Goal: Task Accomplishment & Management: Manage account settings

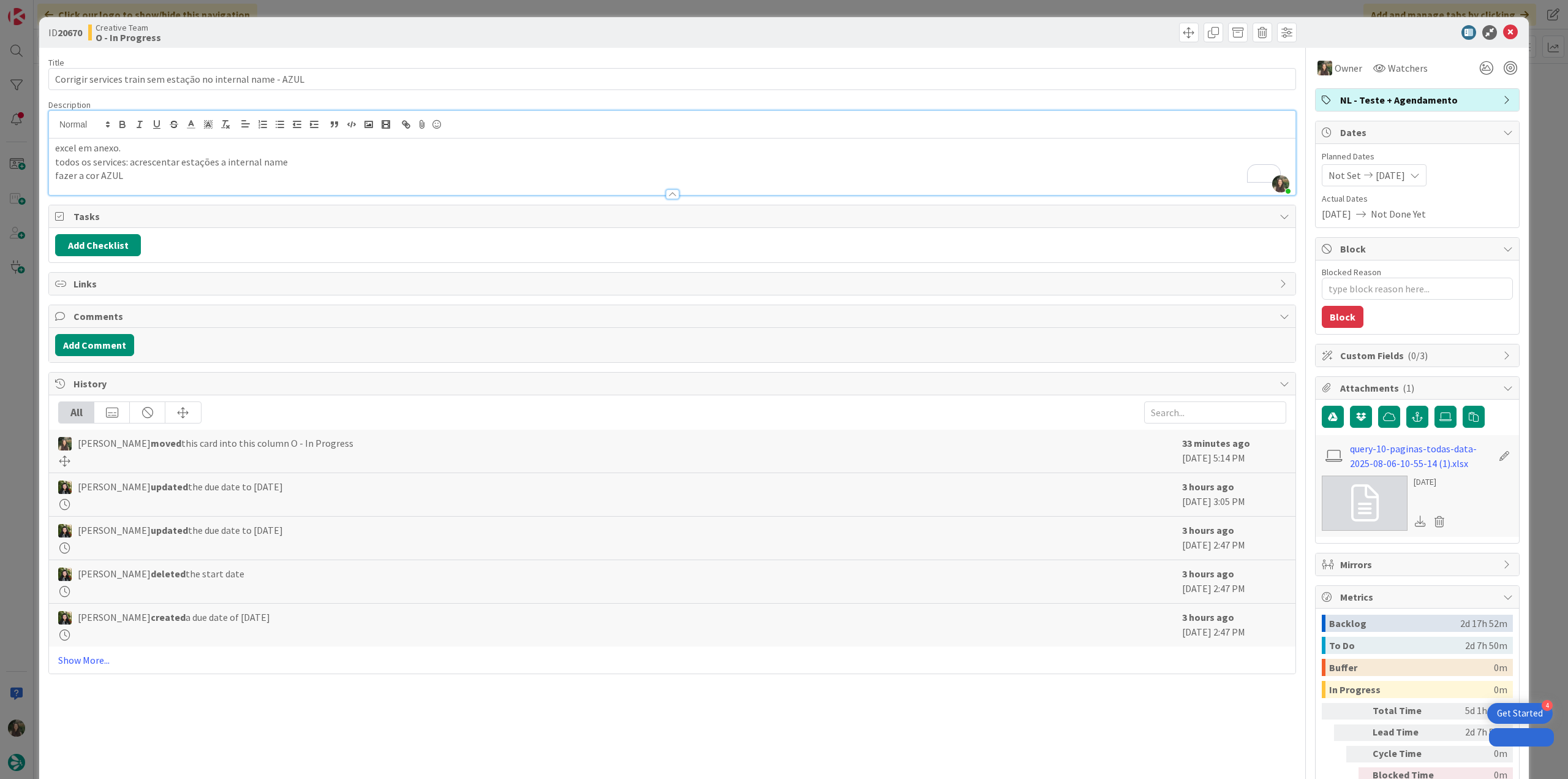
click at [18, 367] on div "ID 20670 Creative Team O - In Progress Title 59 / 128 Corrigir services train s…" at bounding box center [784, 389] width 1568 height 779
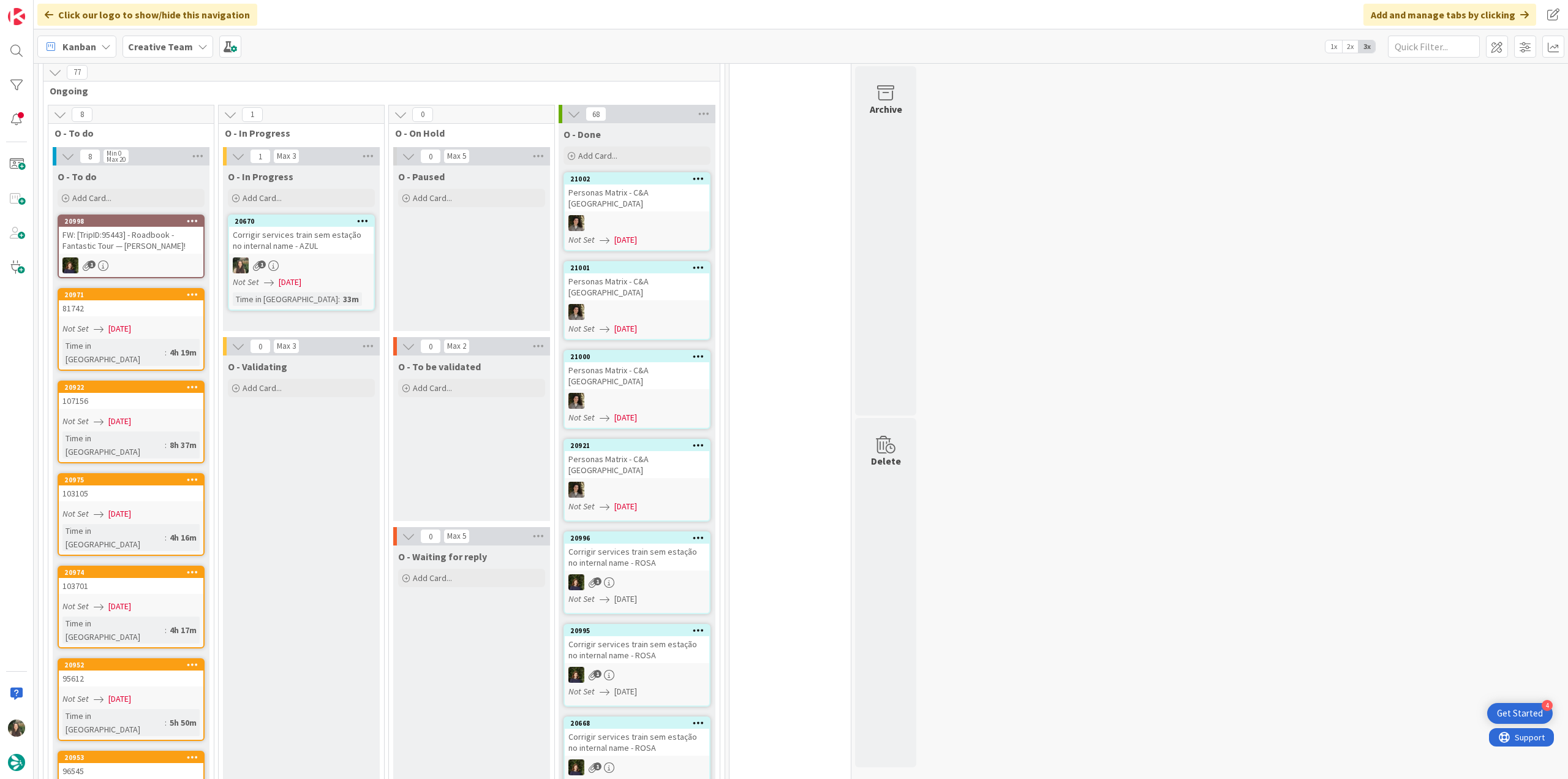
click at [297, 259] on div "1" at bounding box center [301, 265] width 144 height 16
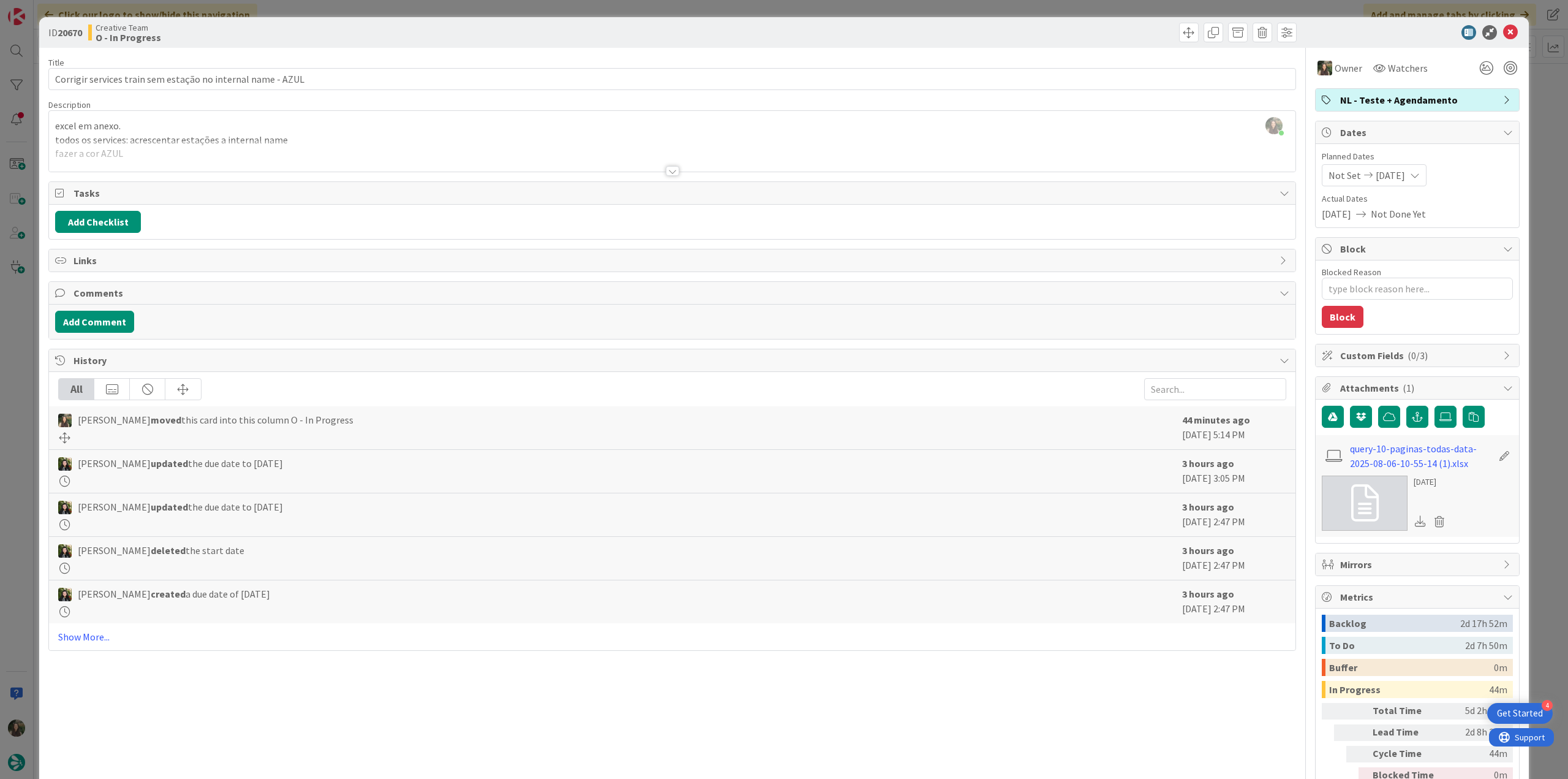
click at [24, 383] on div "ID 20670 Creative Team O - In Progress Title 59 / 128 Corrigir services train s…" at bounding box center [784, 389] width 1568 height 779
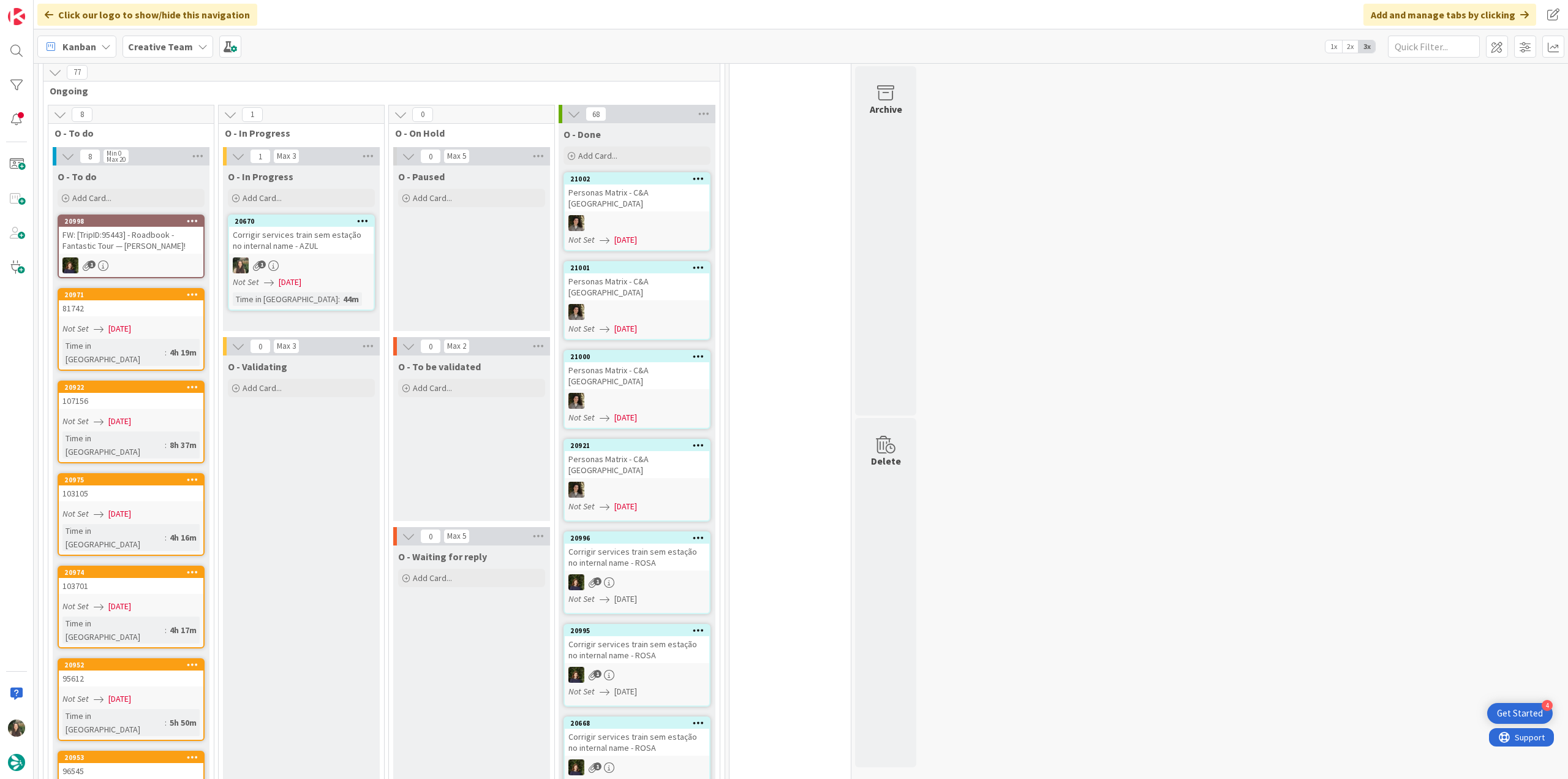
click at [283, 225] on div "20670" at bounding box center [301, 221] width 144 height 11
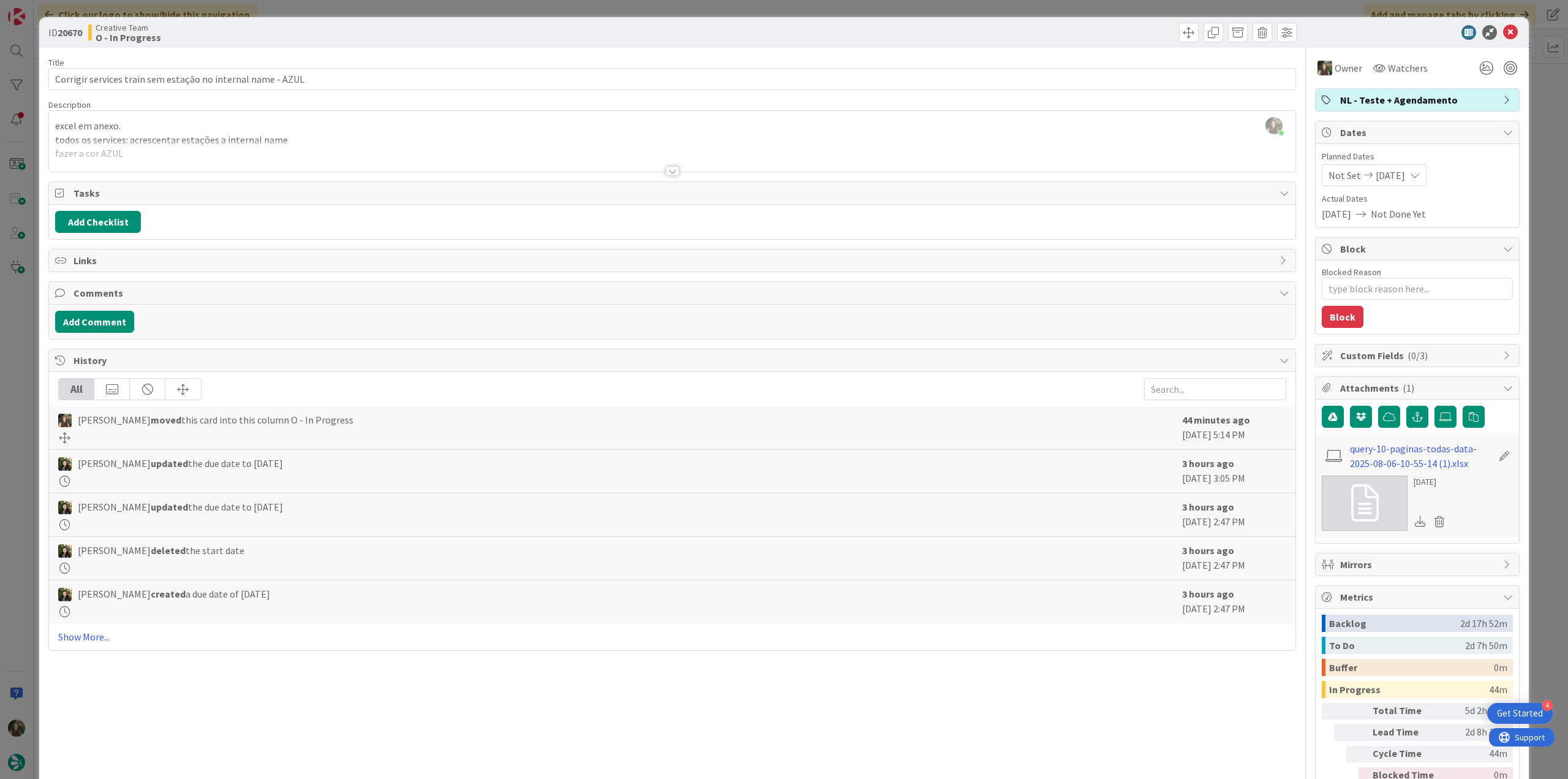
click at [1530, 181] on div "ID 20670 Creative Team O - In Progress Title 59 / 128 Corrigir services train s…" at bounding box center [784, 389] width 1568 height 779
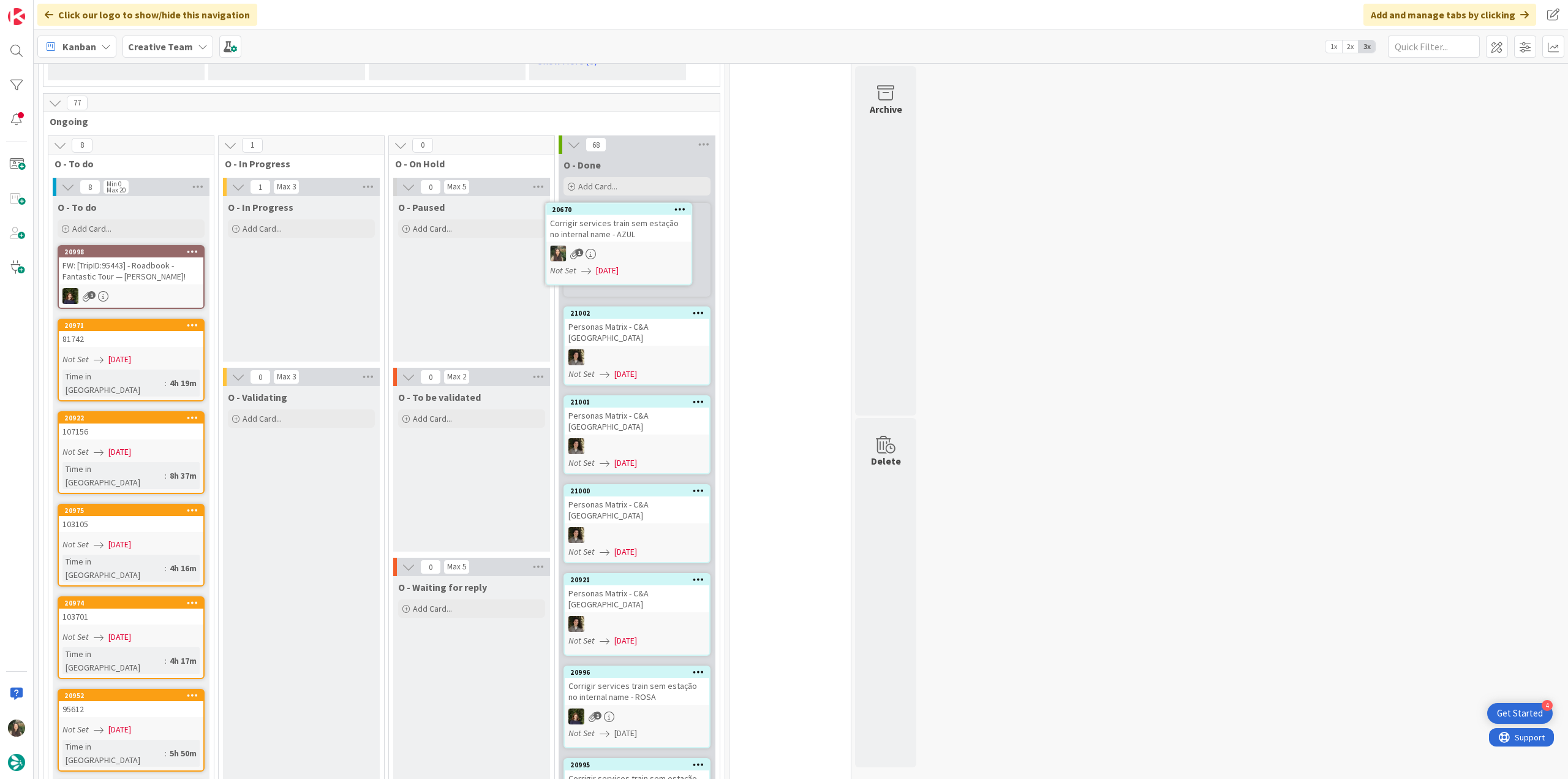
scroll to position [1004, 0]
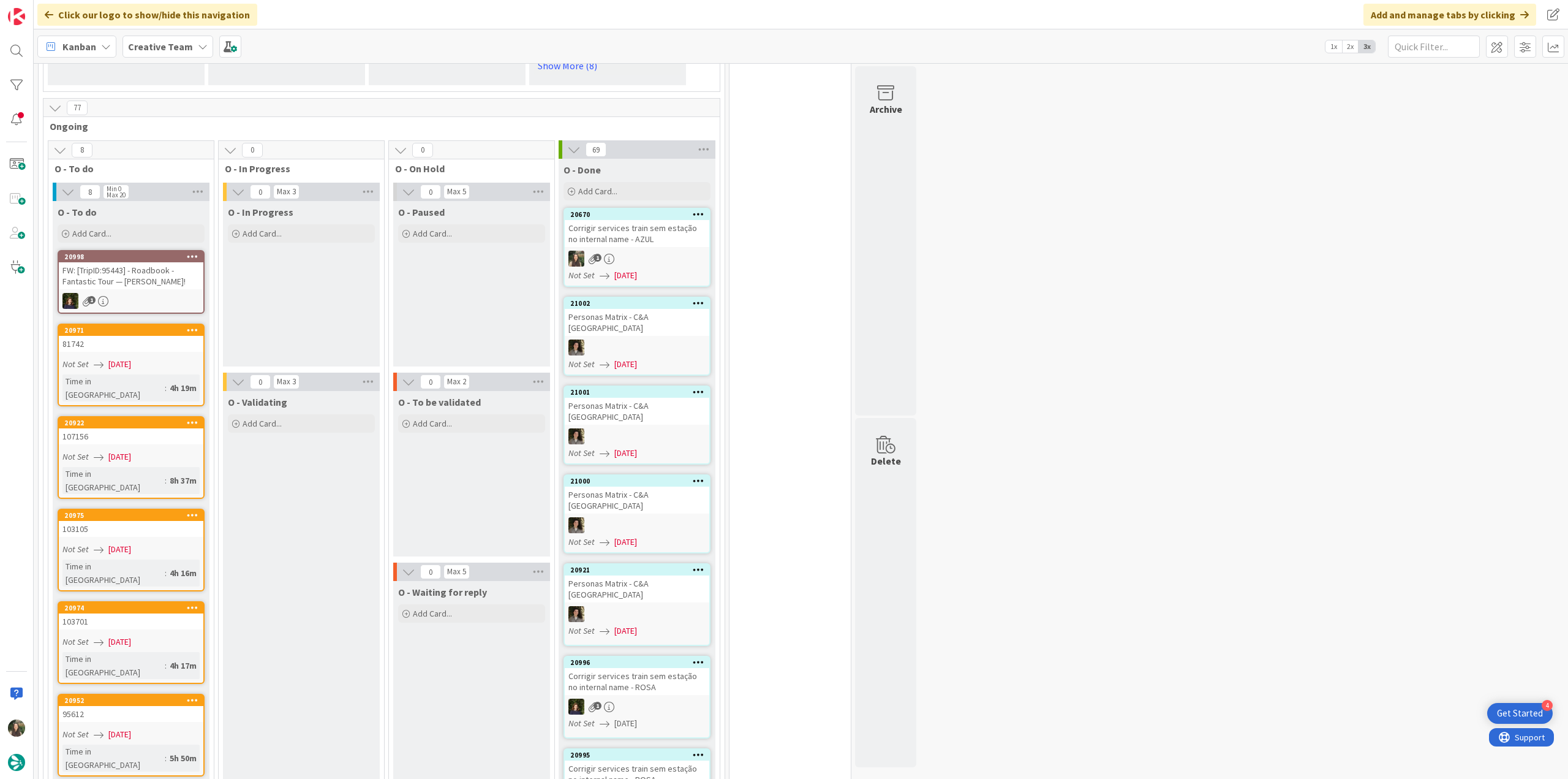
click at [641, 243] on div "Corrigir services train sem estação no internal name - AZUL" at bounding box center [637, 233] width 144 height 27
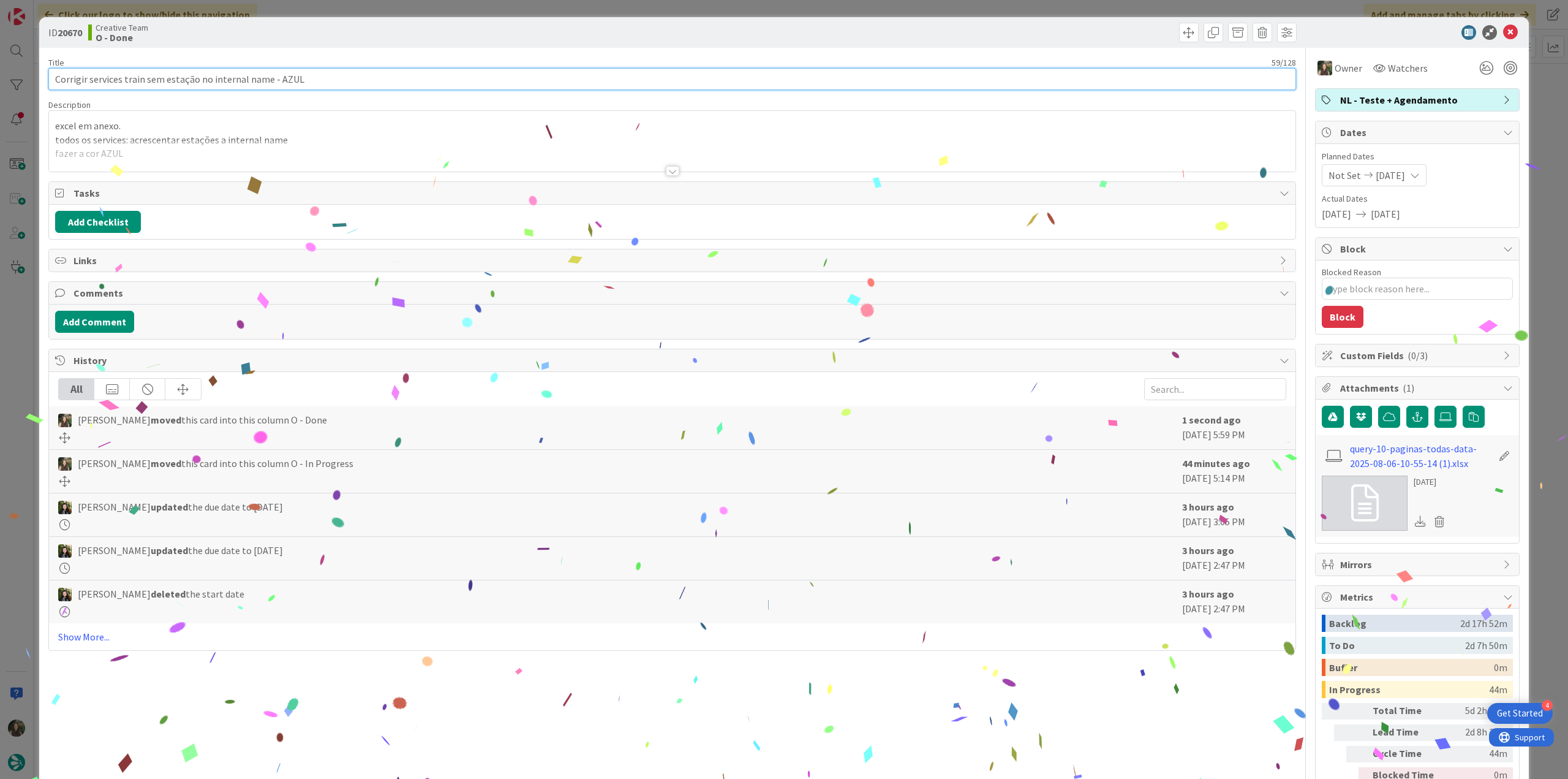
drag, startPoint x: 310, startPoint y: 78, endPoint x: 59, endPoint y: 83, distance: 251.0
click at [59, 83] on input "Corrigir services train sem estação no internal name - AZUL" at bounding box center [672, 80] width 1248 height 22
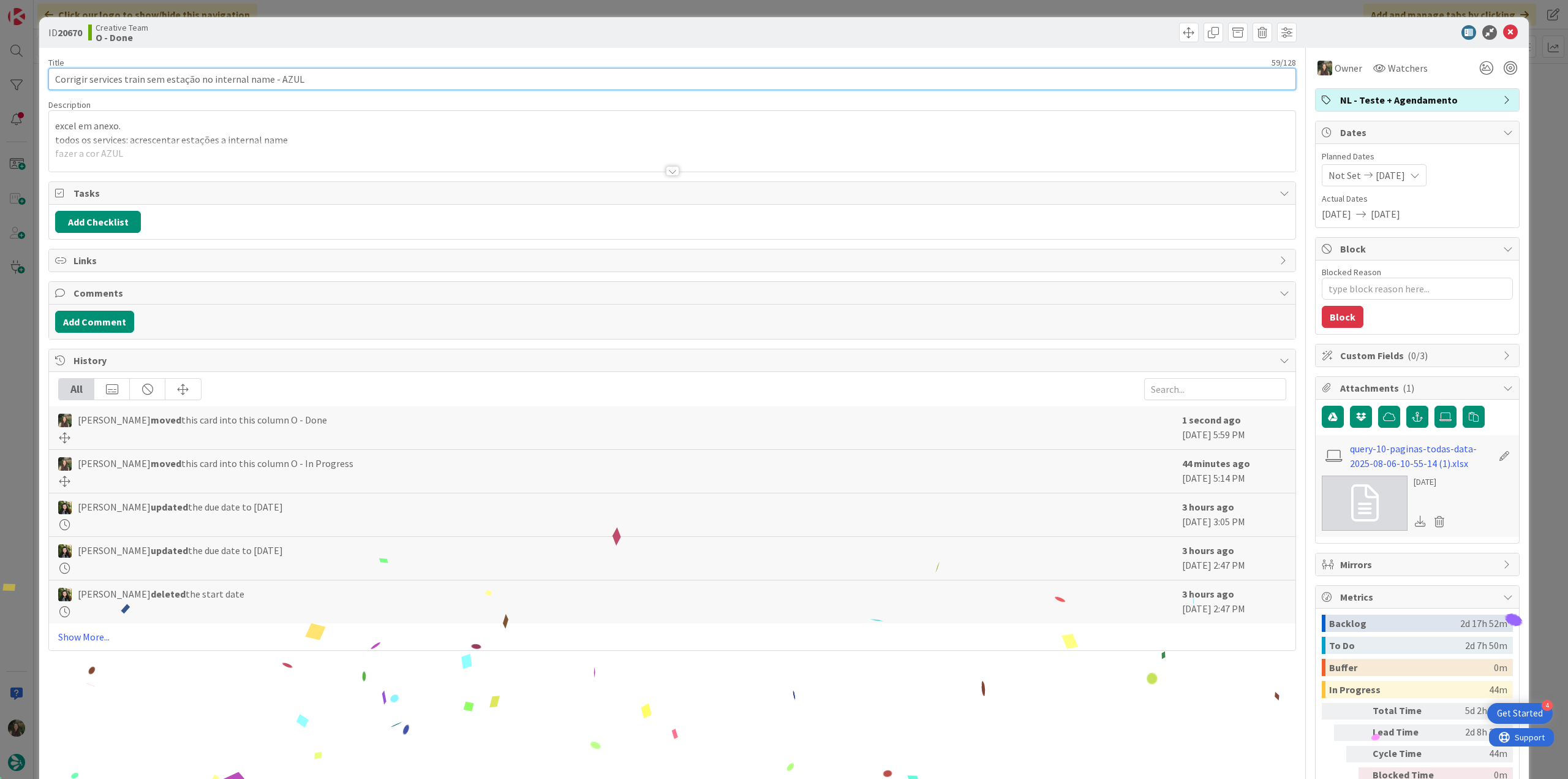
click at [348, 75] on input "Corrigir services train sem estação no internal name - AZUL" at bounding box center [672, 80] width 1248 height 22
click at [332, 80] on input "Corrigir services train sem estação no internal name - AZUL" at bounding box center [672, 80] width 1248 height 22
drag, startPoint x: 305, startPoint y: 77, endPoint x: 48, endPoint y: 79, distance: 257.0
click at [49, 78] on input "Corrigir services train sem estação no internal name - AZUL" at bounding box center [672, 80] width 1248 height 22
click at [23, 329] on div "ID 20670 Creative Team O - Done Title 59 / 128 Corrigir services train sem esta…" at bounding box center [784, 389] width 1568 height 779
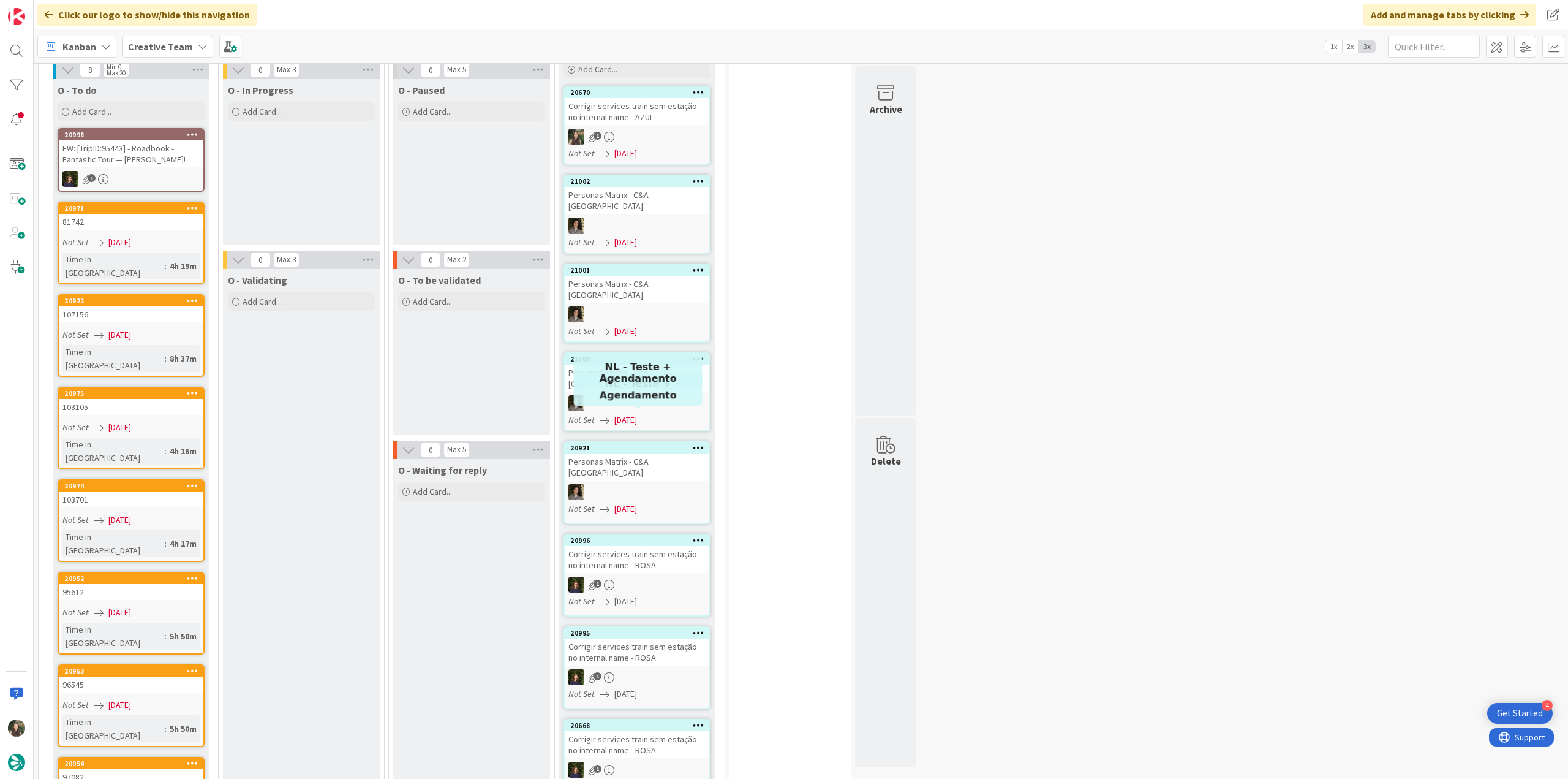
scroll to position [1004, 0]
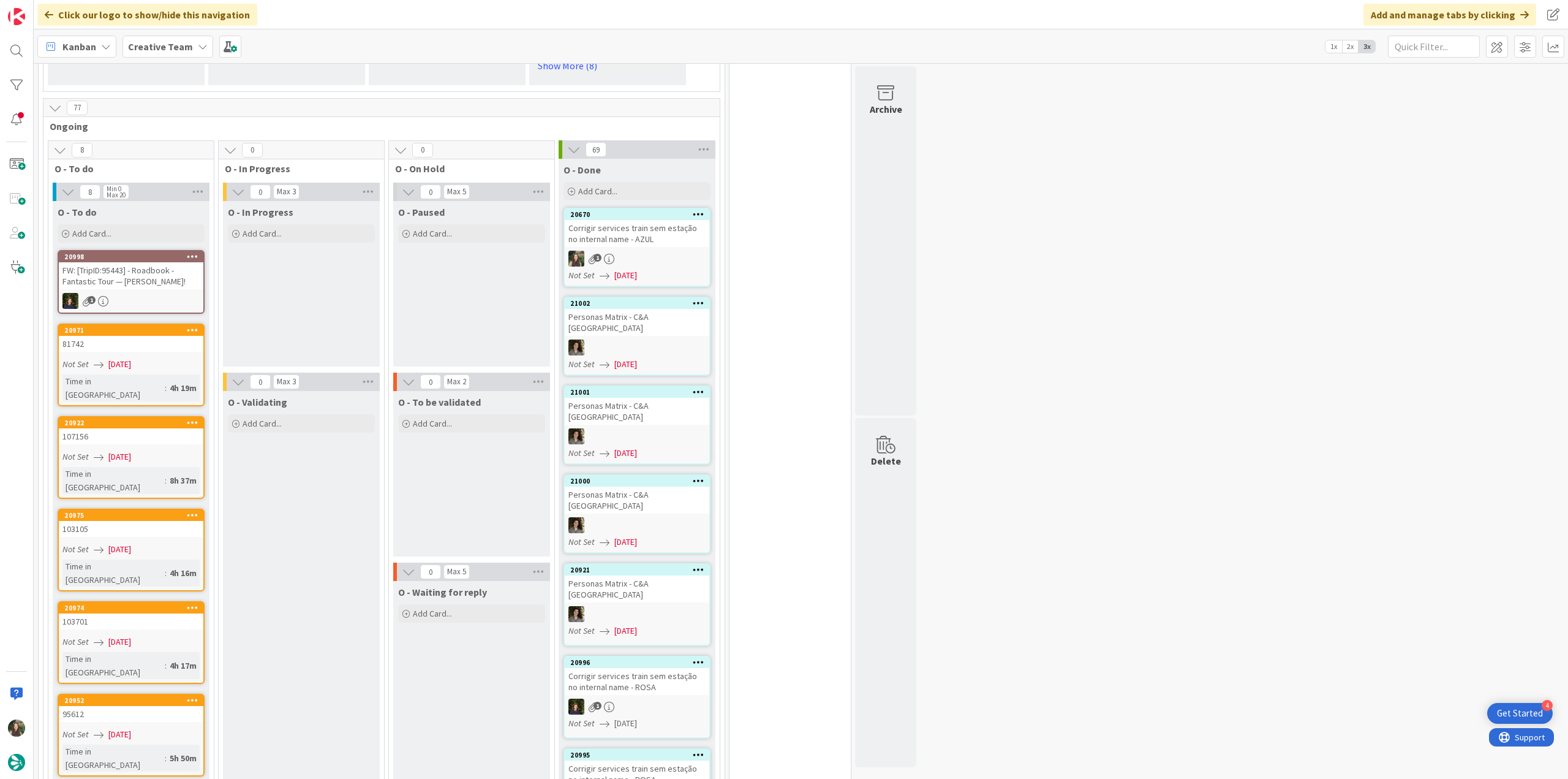
click at [628, 234] on div "Corrigir services train sem estação no internal name - AZUL" at bounding box center [637, 233] width 144 height 27
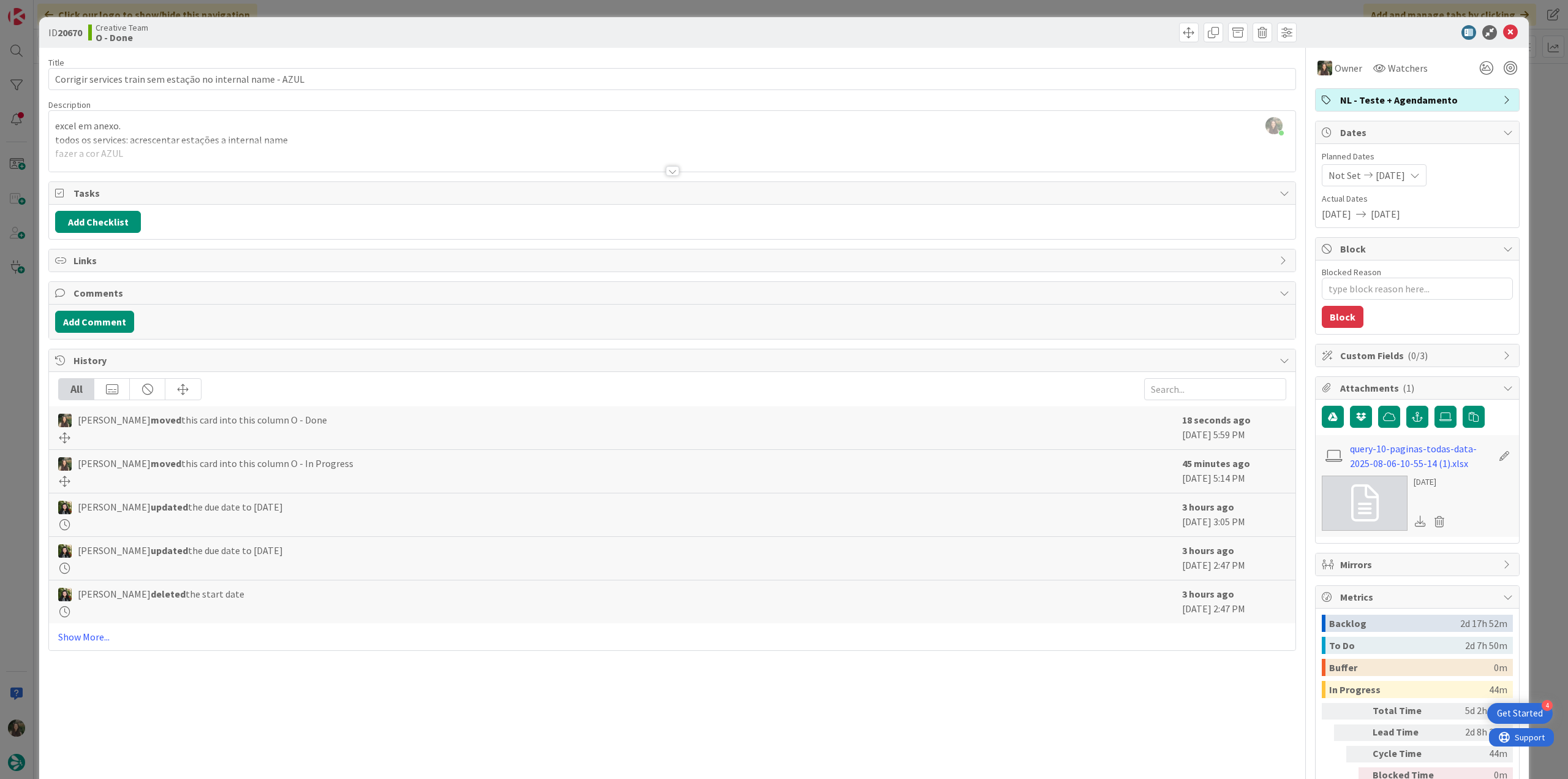
click at [1539, 563] on div "ID 20670 Creative Team O - Done Title 59 / 128 Corrigir services train sem esta…" at bounding box center [784, 389] width 1568 height 779
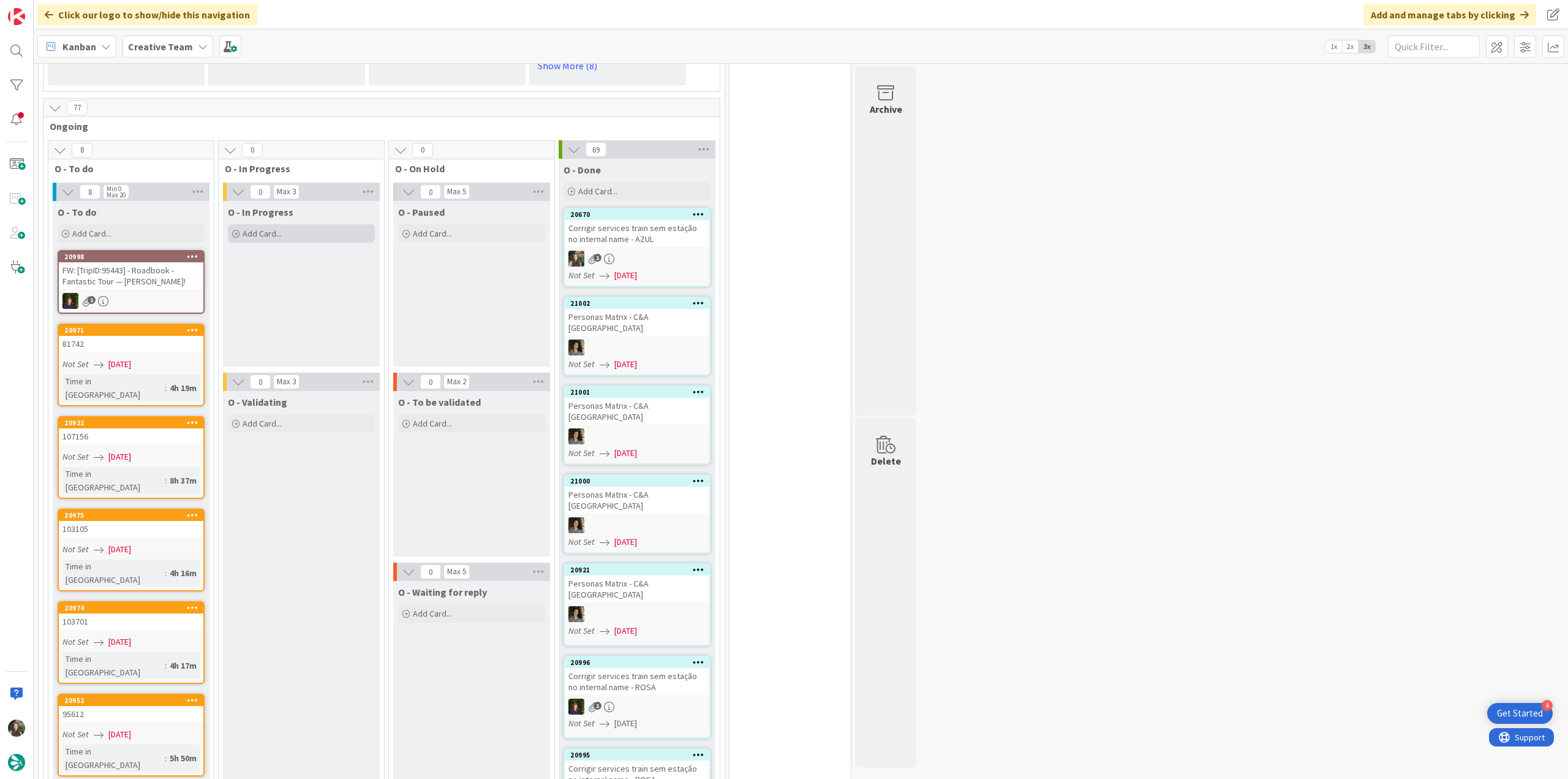
click at [307, 234] on div "Add Card..." at bounding box center [301, 234] width 147 height 18
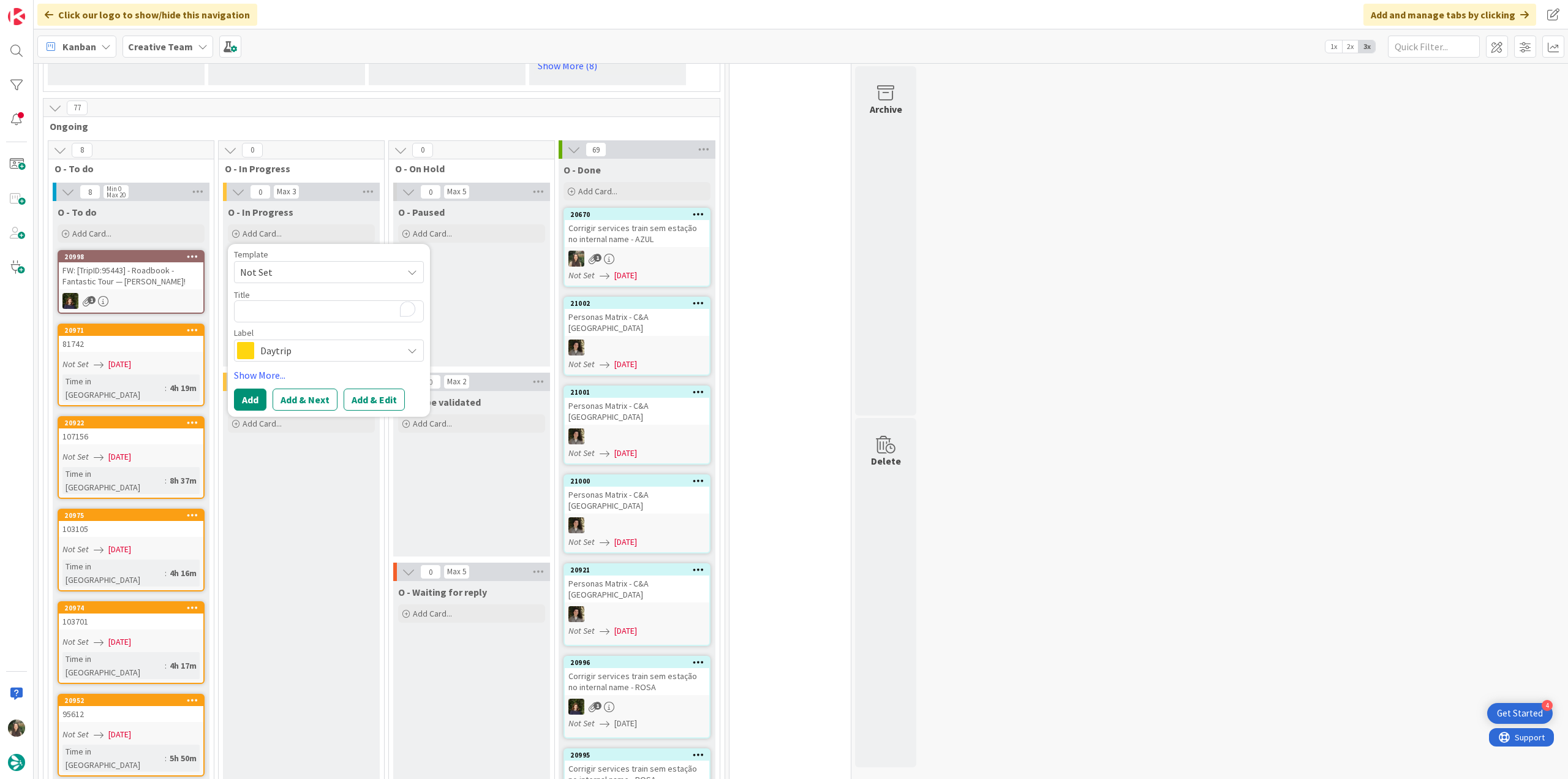
type textarea "x"
type textarea "Corrigir services train sem estação no internal name - AZUL"
click at [314, 369] on span "Daytrip" at bounding box center [328, 365] width 136 height 17
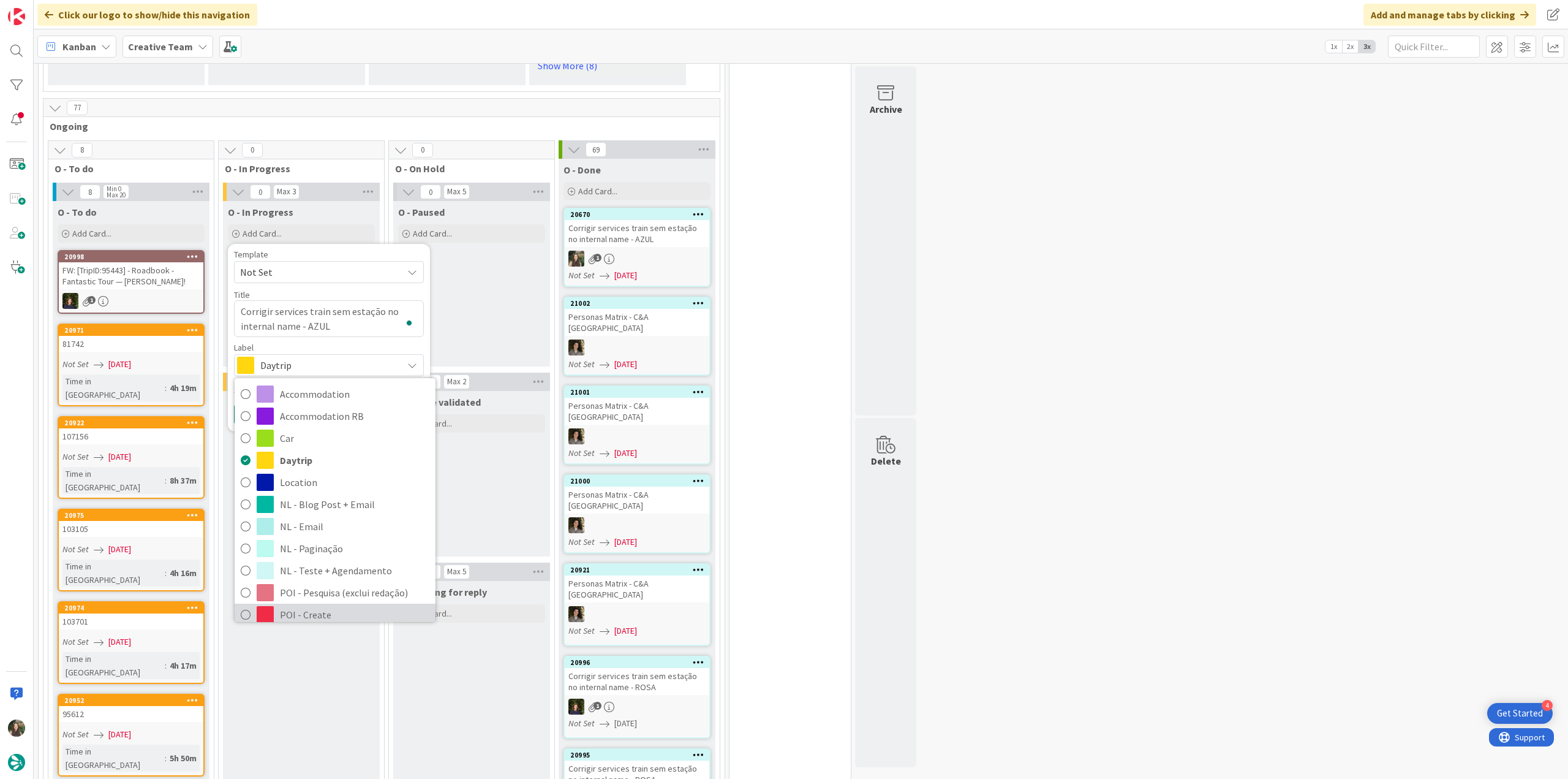
click at [318, 612] on span "POI - Create" at bounding box center [355, 614] width 149 height 18
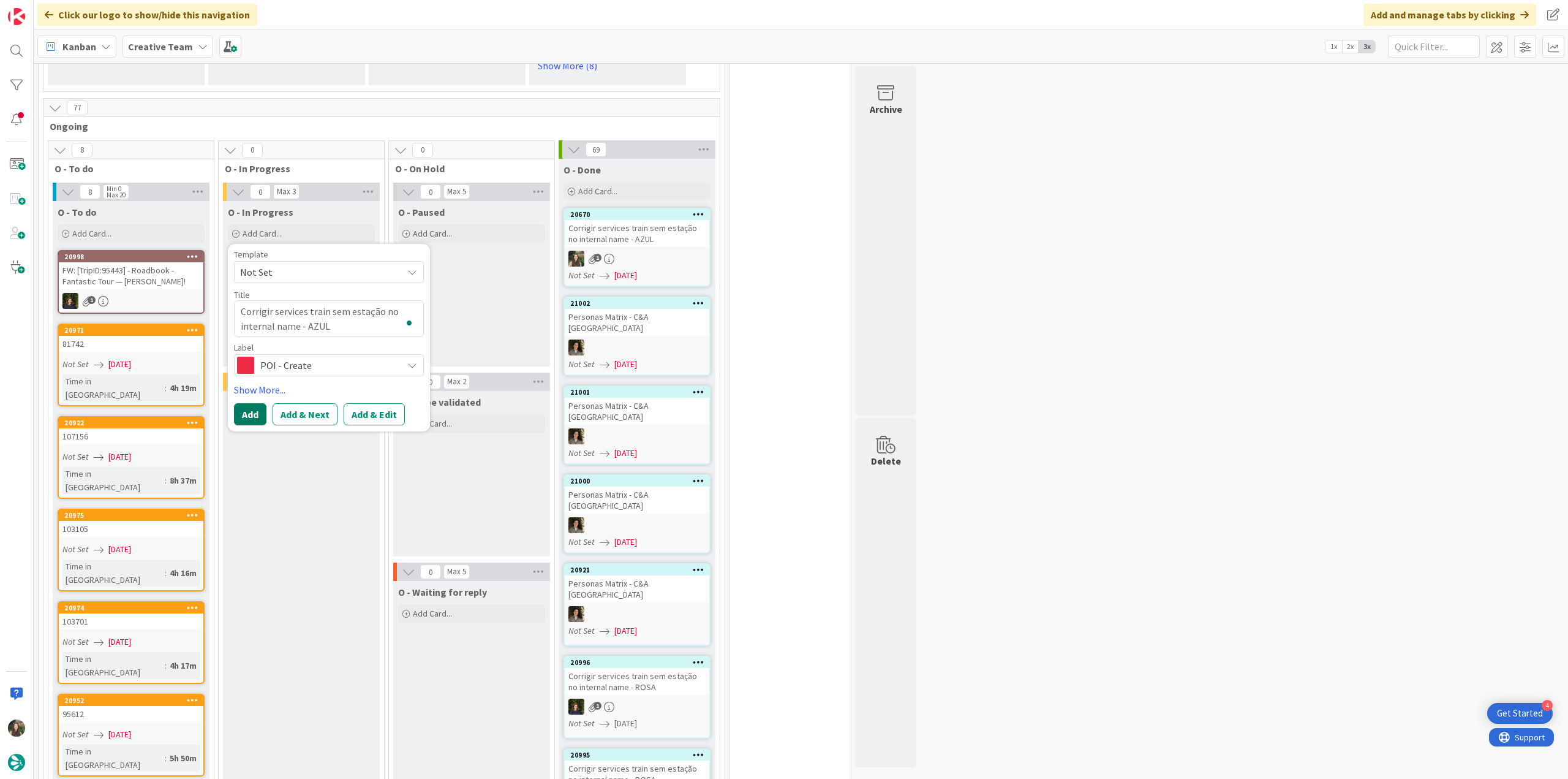
click at [250, 407] on button "Add" at bounding box center [250, 414] width 33 height 22
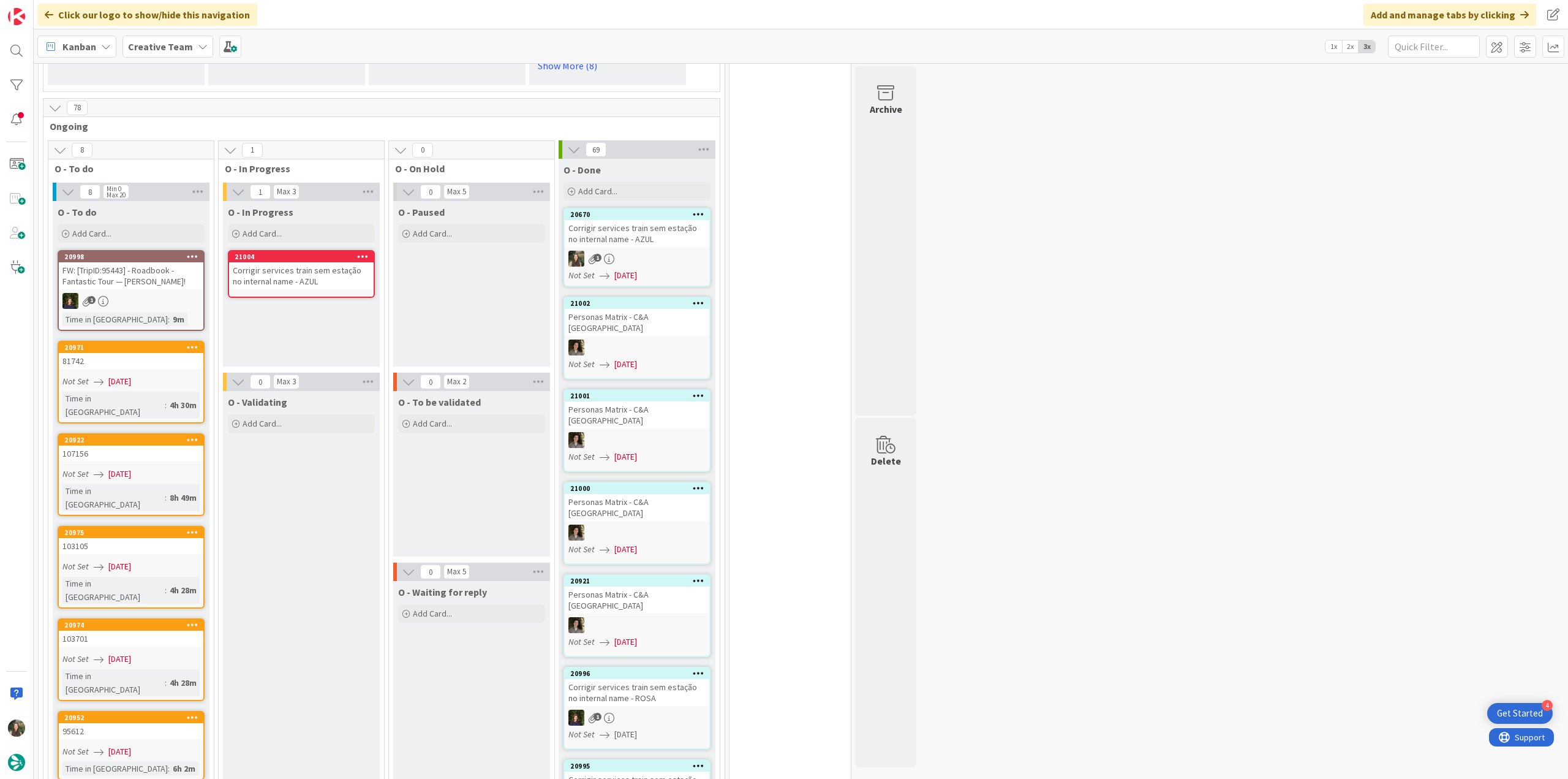
click at [289, 265] on div "Corrigir services train sem estação no internal name - AZUL" at bounding box center [301, 275] width 144 height 27
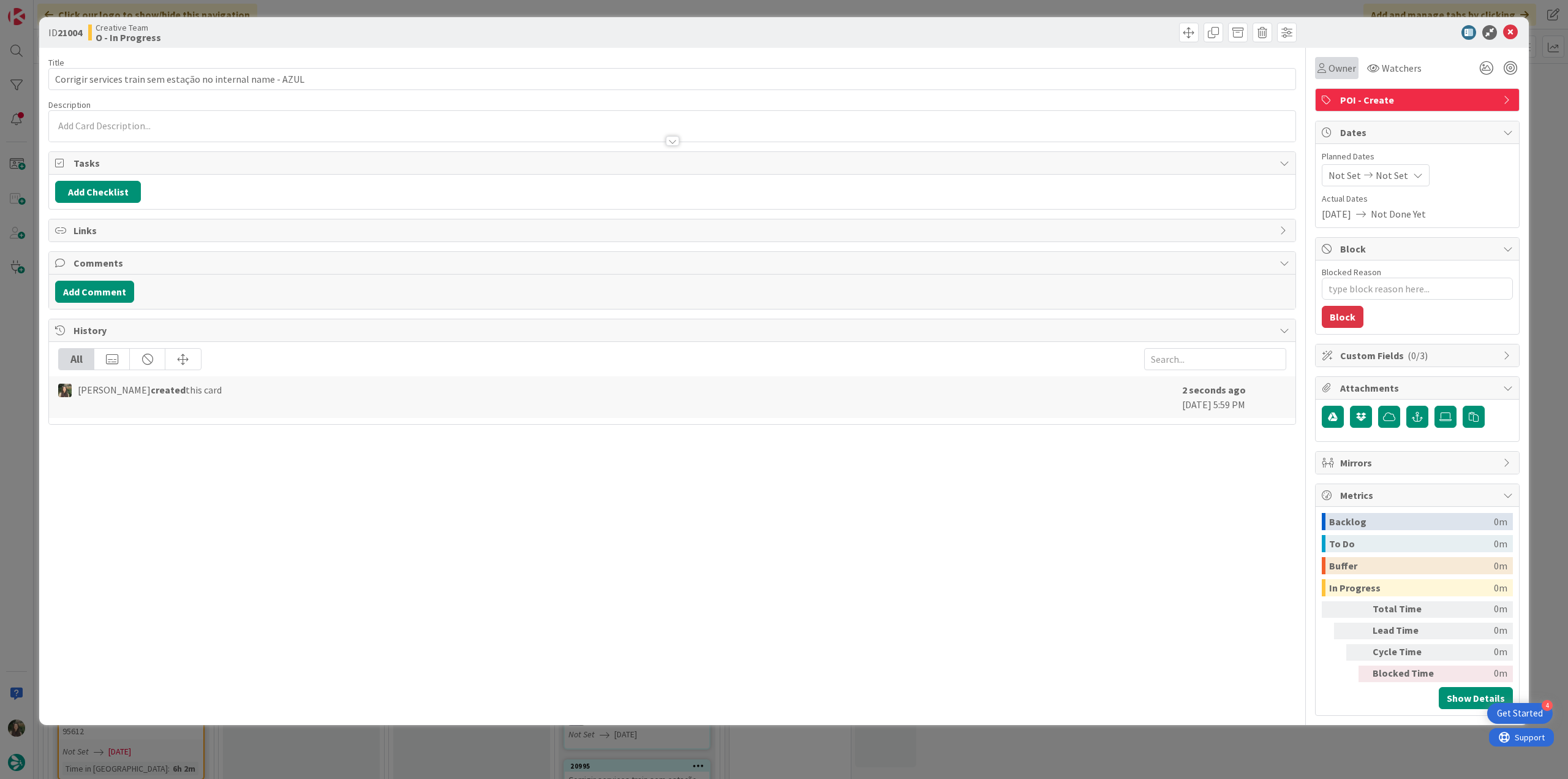
click at [1349, 73] on span "Owner" at bounding box center [1343, 68] width 28 height 15
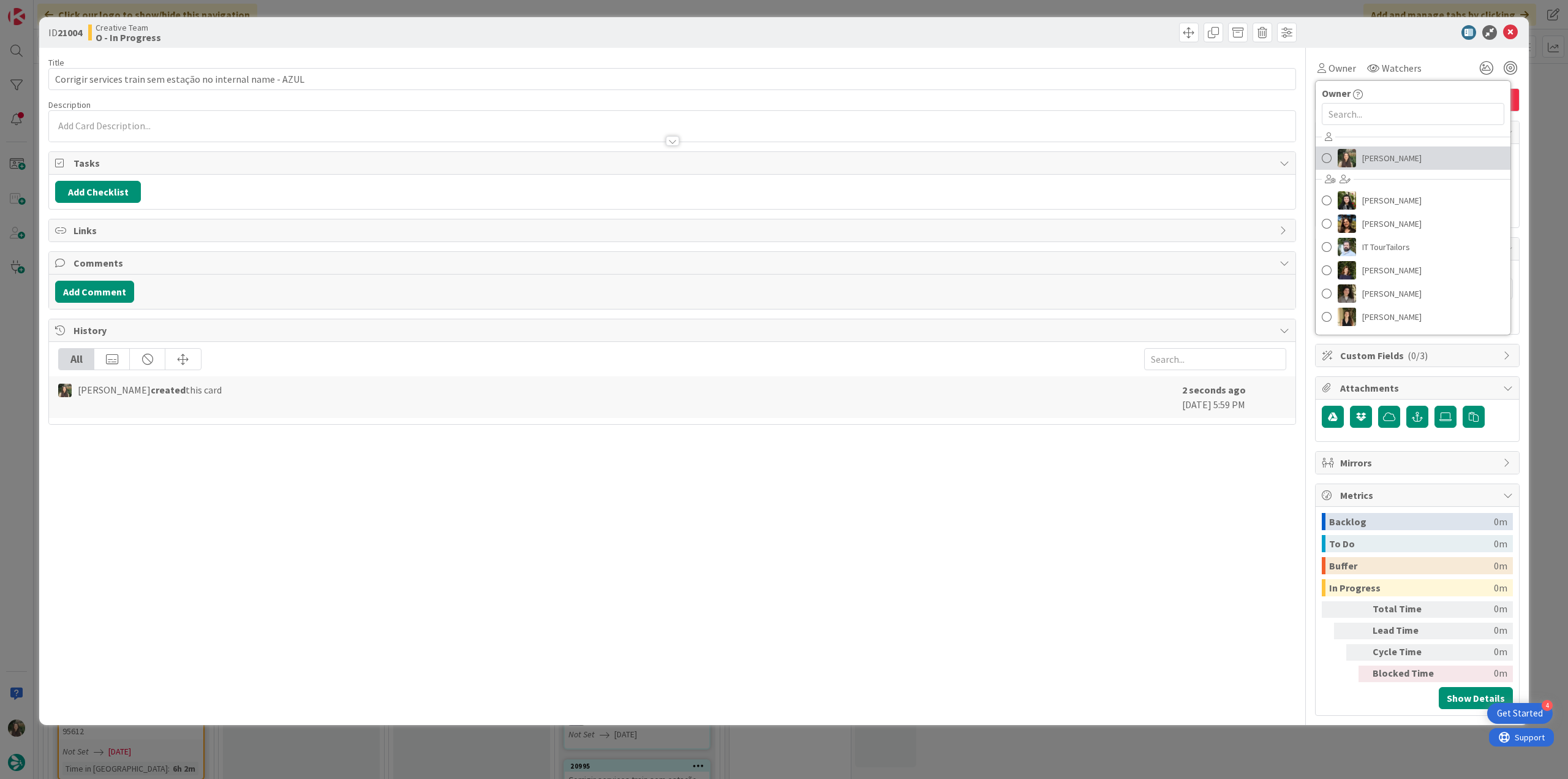
click at [1364, 151] on span "[PERSON_NAME]" at bounding box center [1392, 158] width 59 height 18
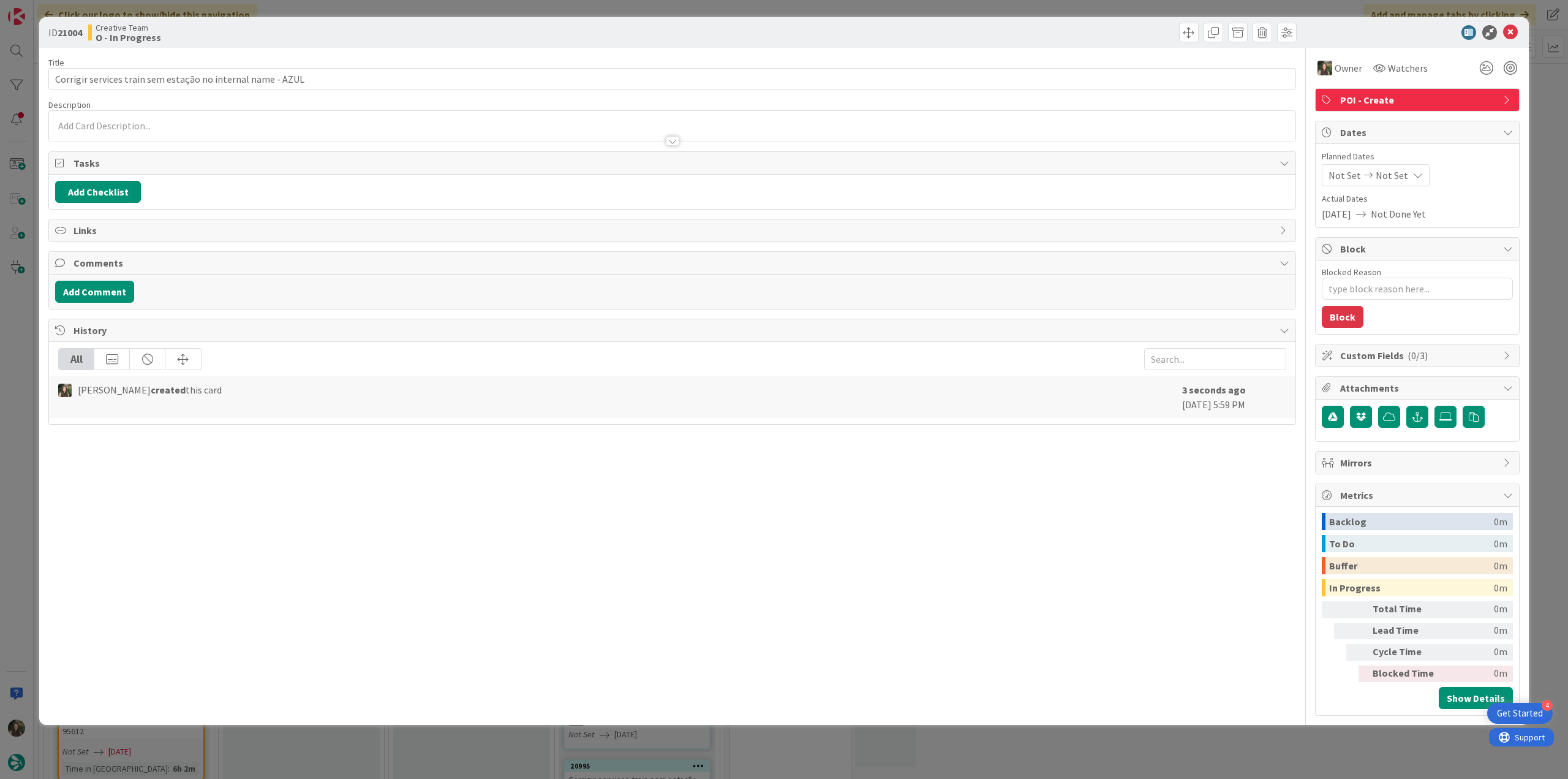
click at [1537, 109] on div "ID 21004 Creative Team O - In Progress Title 59 / 128 Corrigir services train s…" at bounding box center [784, 389] width 1568 height 779
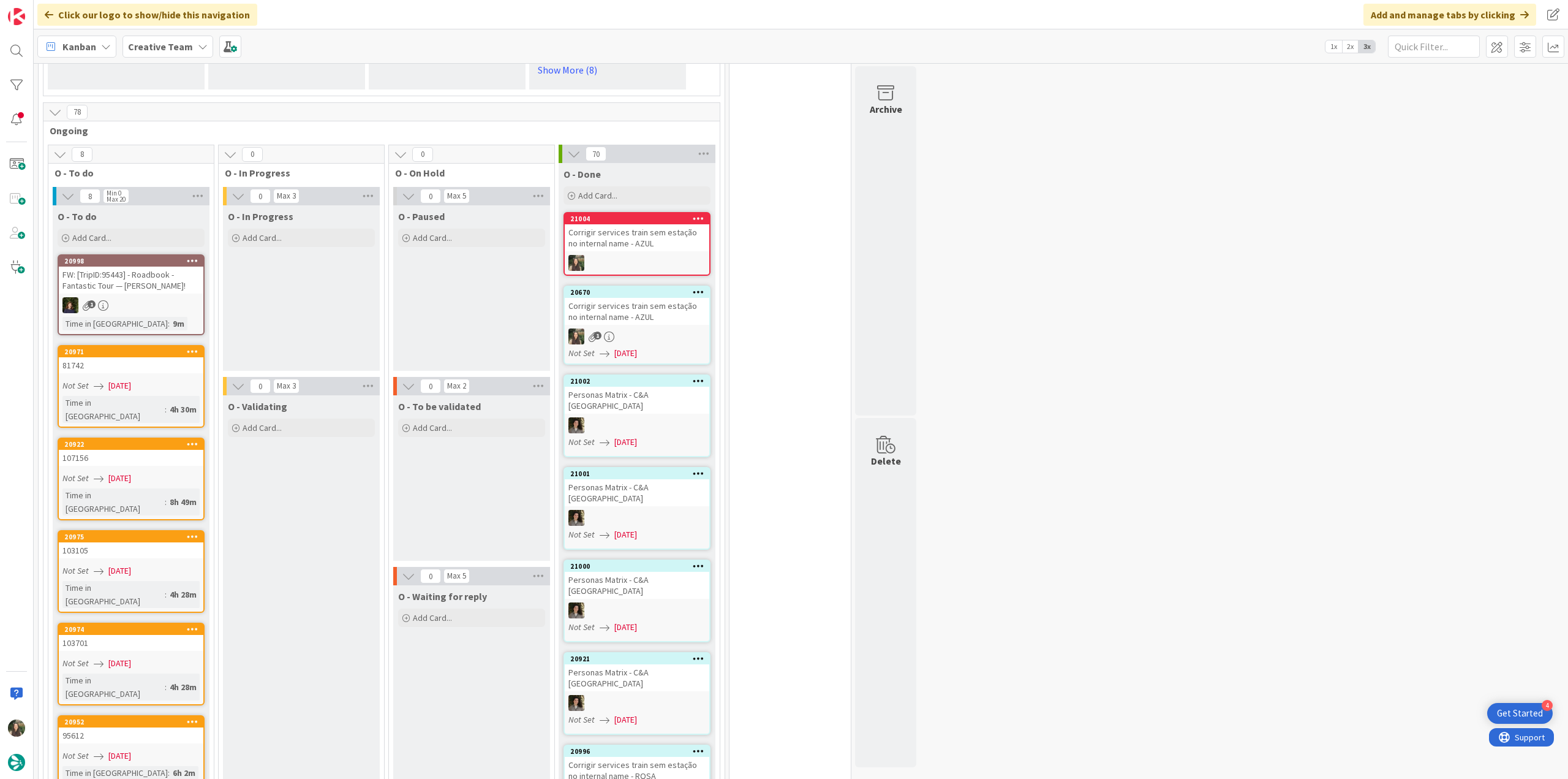
click at [654, 252] on link "21004 Corrigir services train sem estação no internal name - [GEOGRAPHIC_DATA]" at bounding box center [637, 243] width 147 height 63
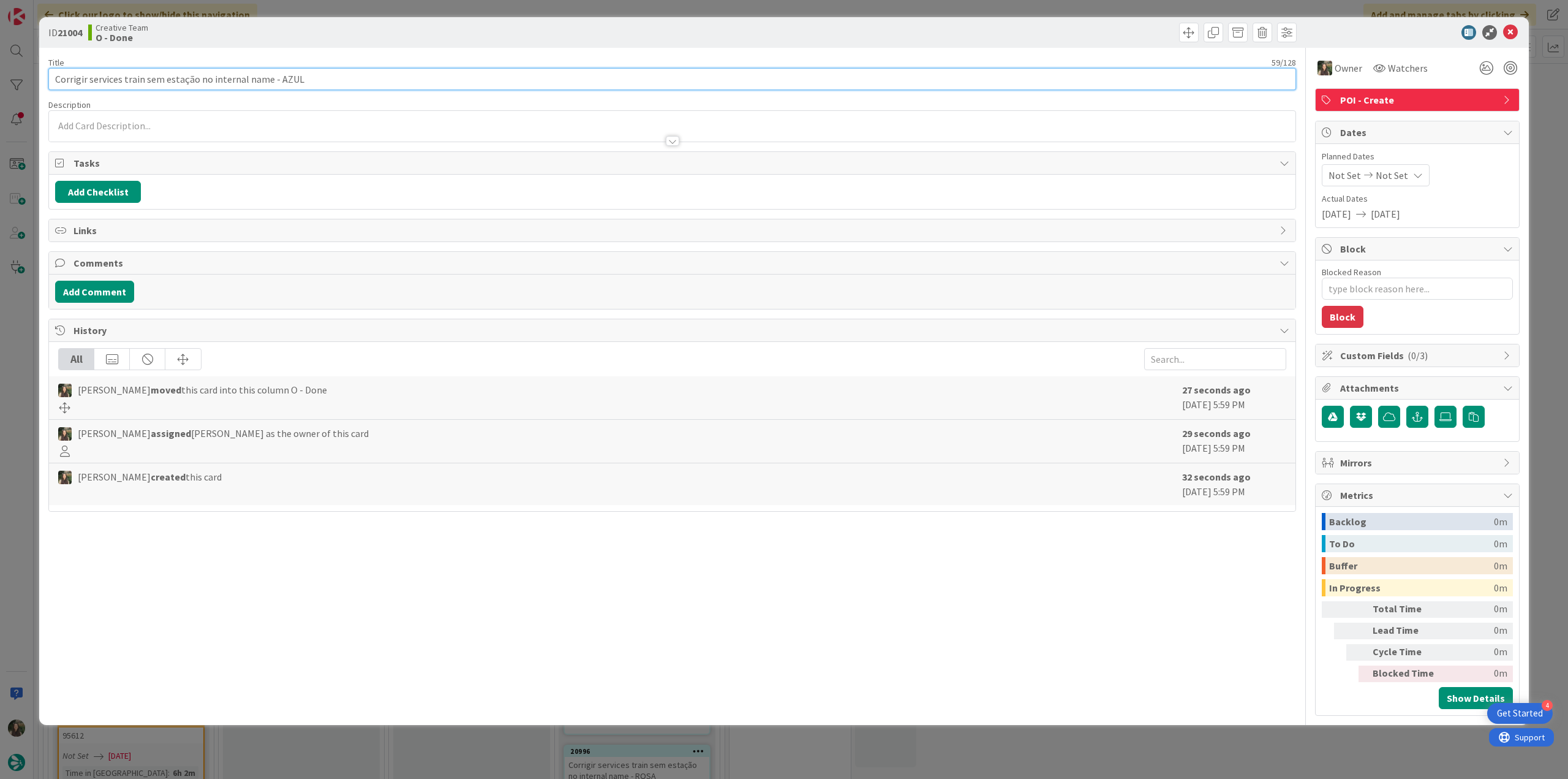
drag, startPoint x: 303, startPoint y: 76, endPoint x: -15, endPoint y: 391, distance: 447.6
click at [0, 391] on html "4 Get Started Click our logo to show/hide this navigation Add and manage tabs b…" at bounding box center [784, 389] width 1568 height 779
click at [20, 441] on div "ID 21004 Creative Team O - Done Title 59 / 128 Corrigir services train sem esta…" at bounding box center [784, 389] width 1568 height 779
click at [21, 366] on div "ID 21004 Creative Team O - Done Title 59 / 128 Corrigir services train sem esta…" at bounding box center [784, 389] width 1568 height 779
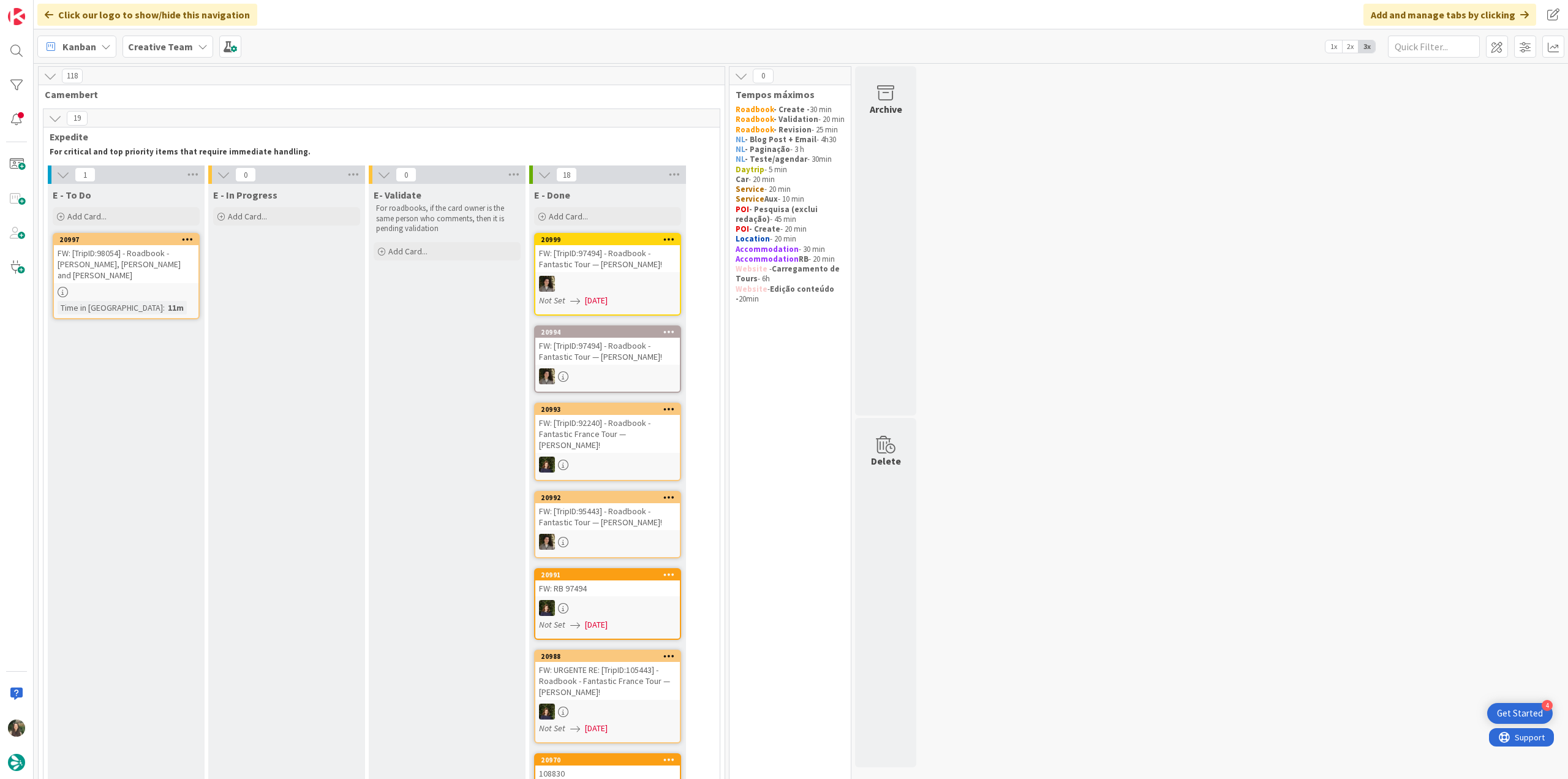
click at [149, 252] on div "FW: [TripID:98054] - Roadbook - [PERSON_NAME], [PERSON_NAME] and [PERSON_NAME]" at bounding box center [125, 264] width 144 height 38
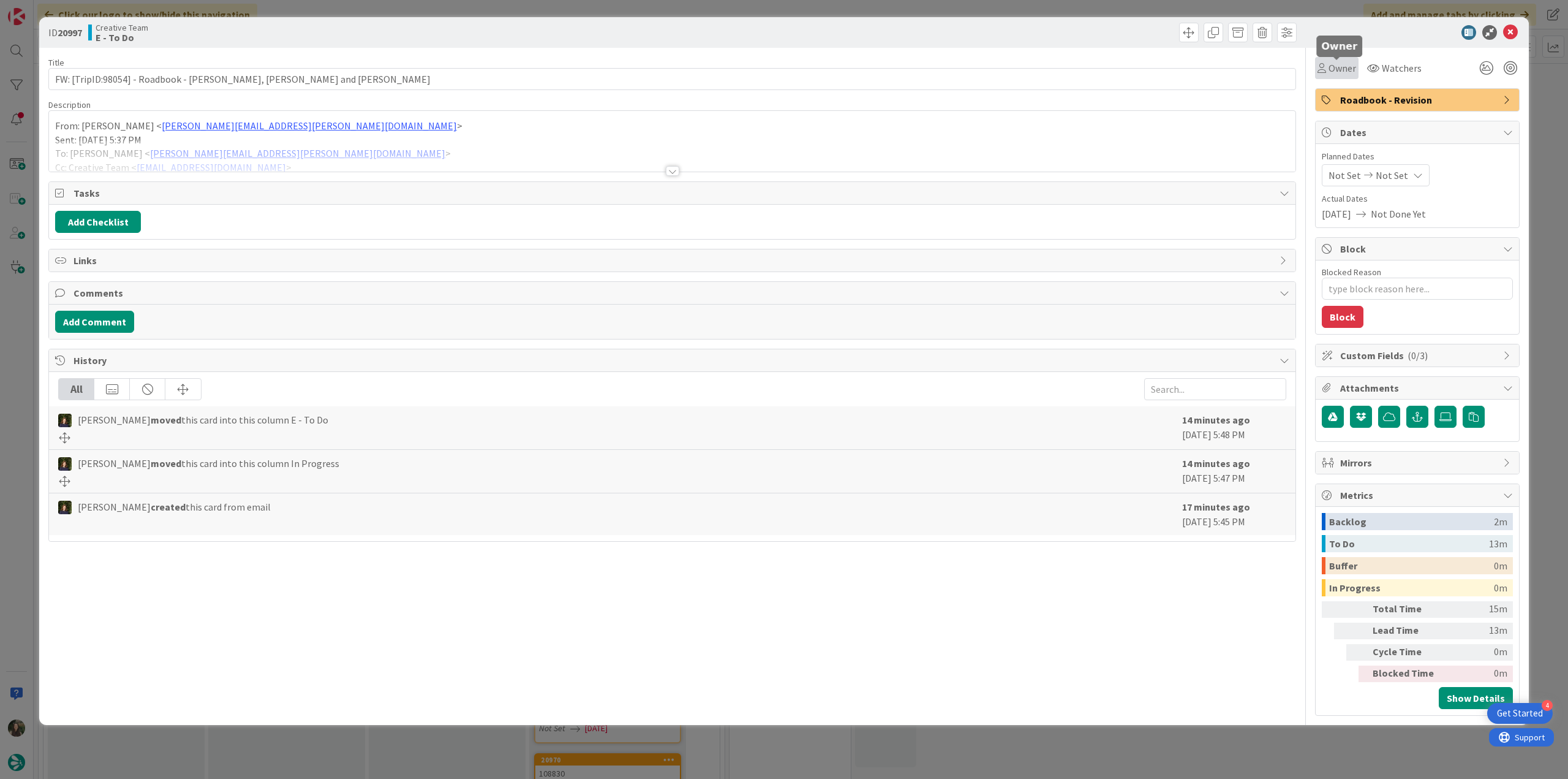
click at [1340, 72] on span "Owner" at bounding box center [1343, 68] width 28 height 15
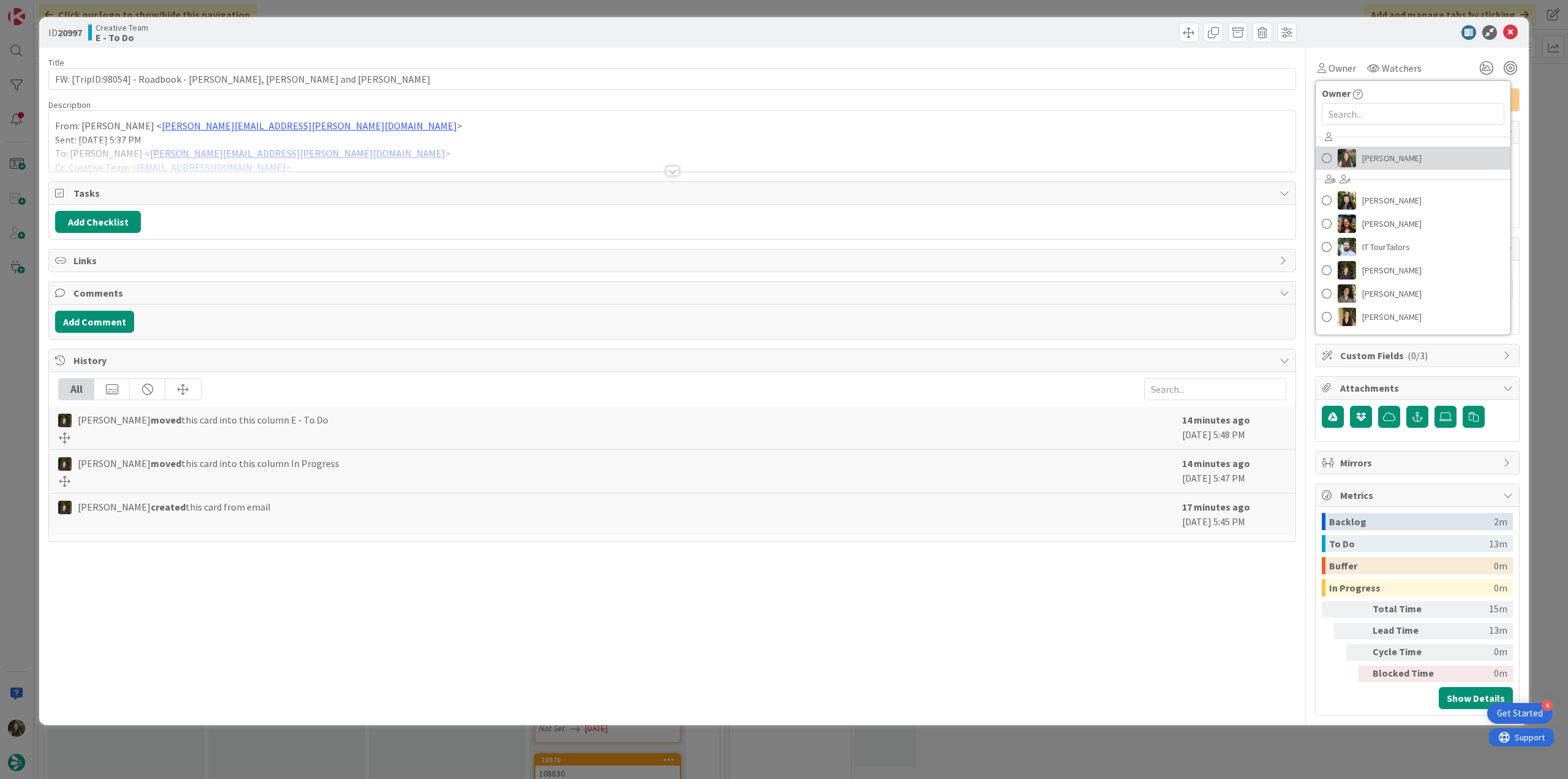
click at [1371, 148] on link "[PERSON_NAME]" at bounding box center [1413, 158] width 195 height 23
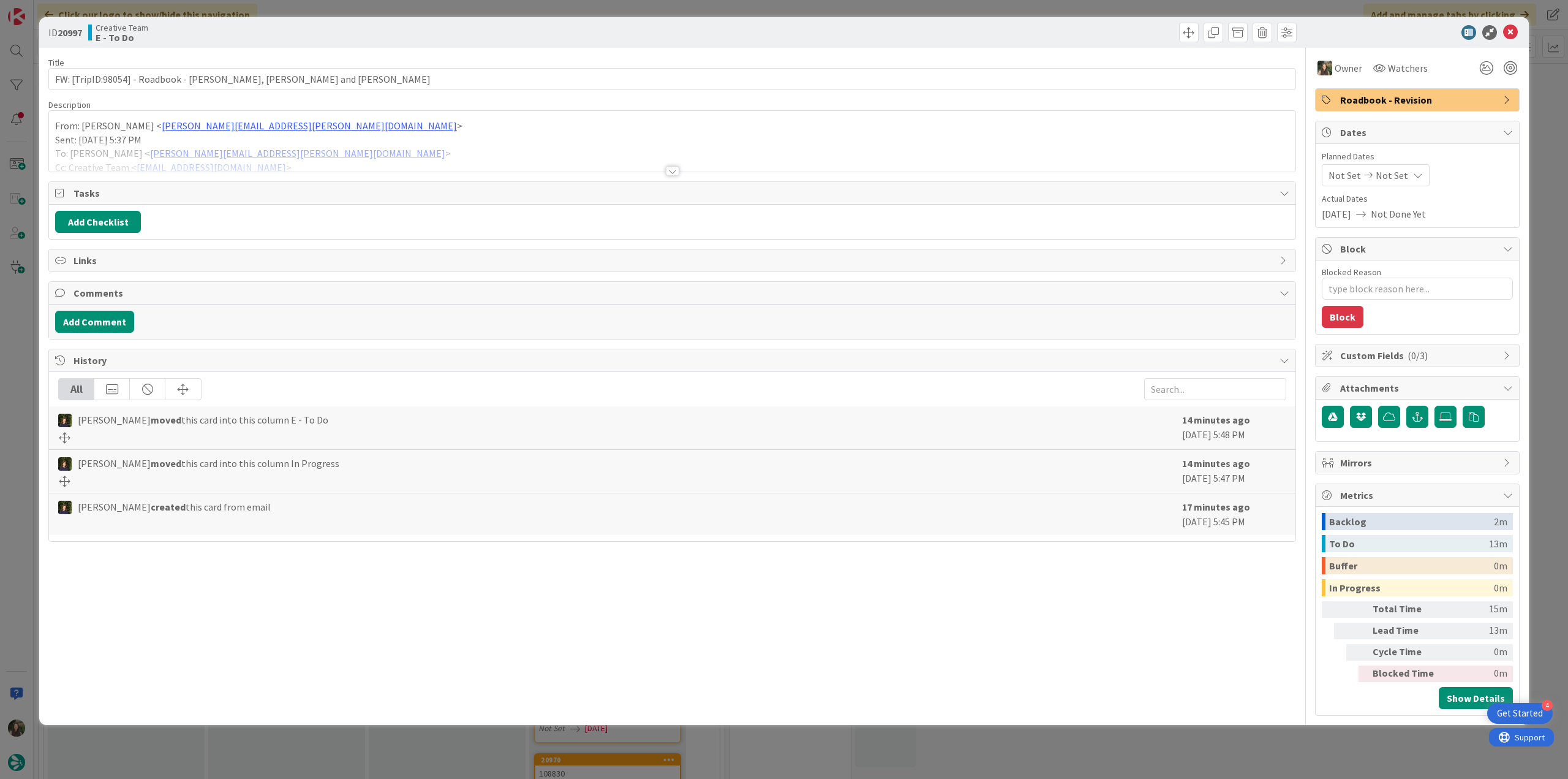
drag, startPoint x: 1537, startPoint y: 126, endPoint x: 1527, endPoint y: 130, distance: 10.8
click at [1537, 126] on div "ID 20997 Creative Team E - To Do Title 52 / 128 FW: [TripID:98054] - Roadbook -…" at bounding box center [784, 389] width 1568 height 779
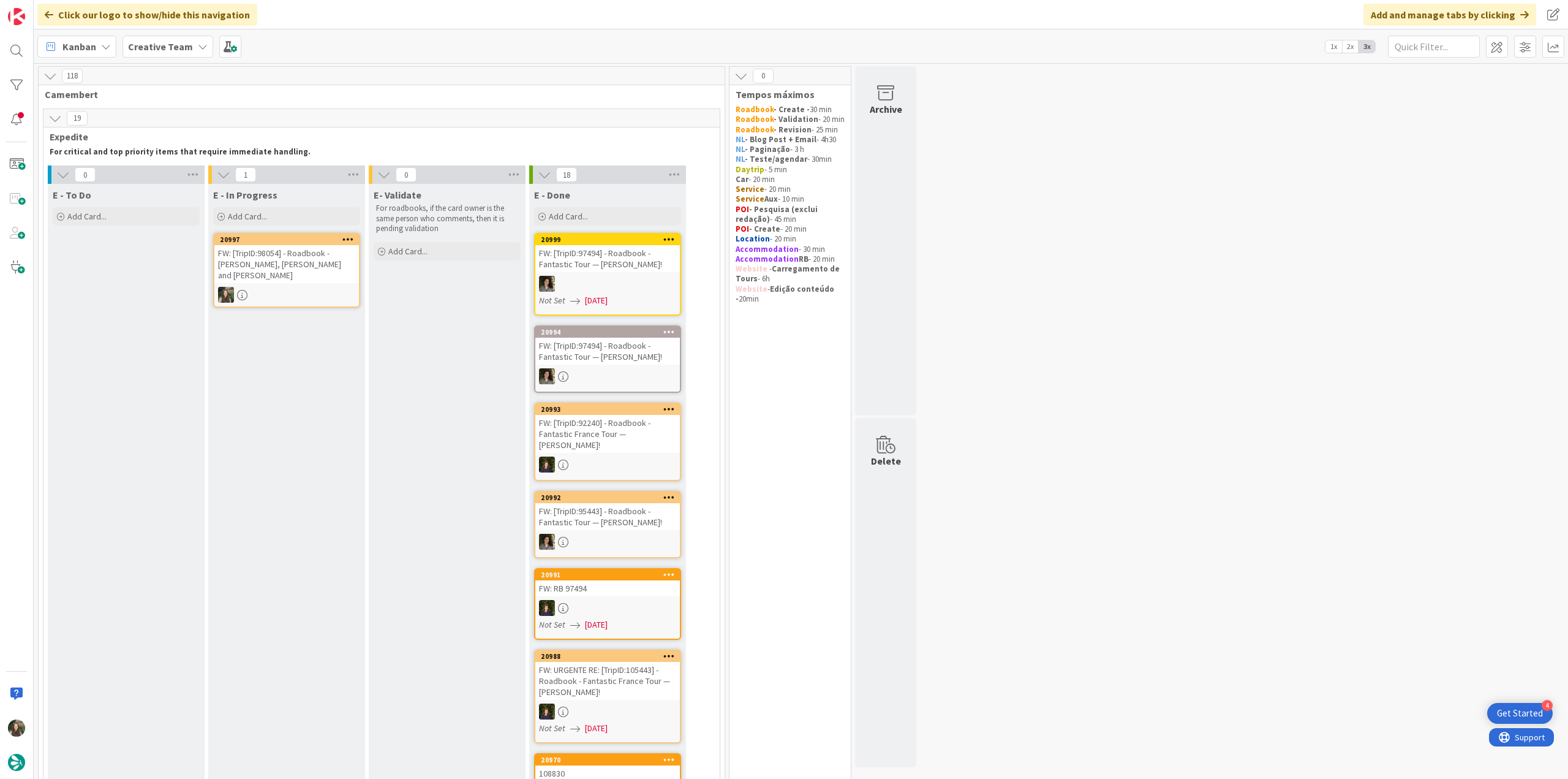
click at [314, 260] on div "FW: [TripID:98054] - Roadbook - [PERSON_NAME], [PERSON_NAME] and [PERSON_NAME]" at bounding box center [287, 264] width 144 height 38
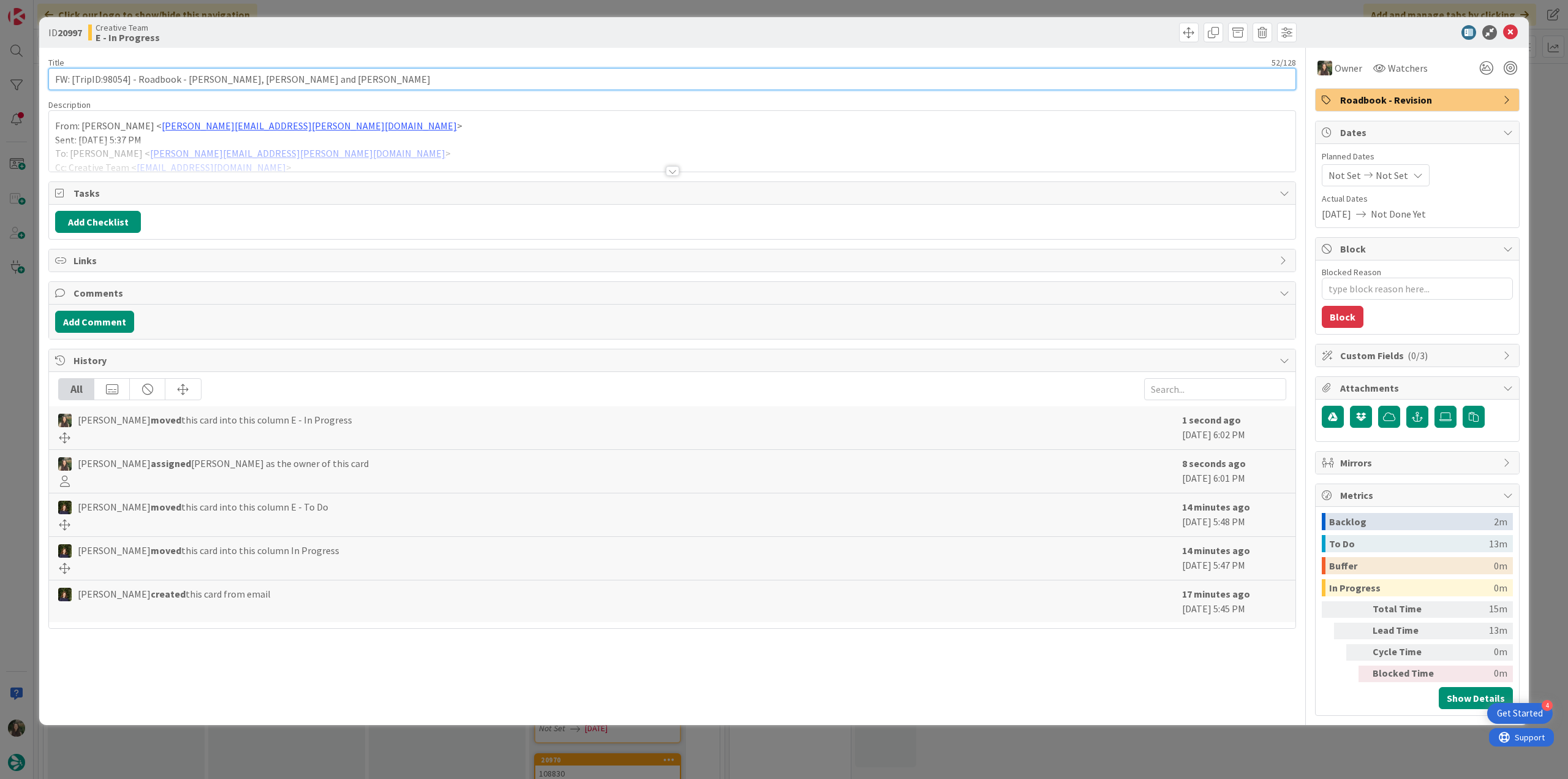
click at [119, 82] on input "FW: [TripID:98054] - Roadbook - [PERSON_NAME], [PERSON_NAME] and [PERSON_NAME]" at bounding box center [672, 80] width 1248 height 22
type textarea "x"
